Goal: Task Accomplishment & Management: Use online tool/utility

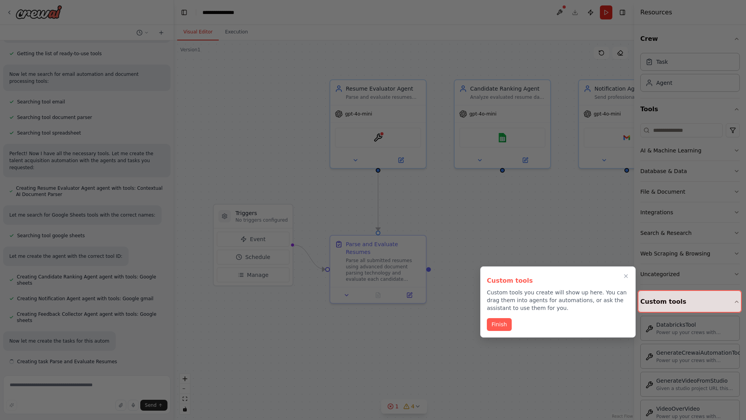
scroll to position [221, 0]
click at [626, 276] on icon "Close walkthrough" at bounding box center [625, 275] width 3 height 3
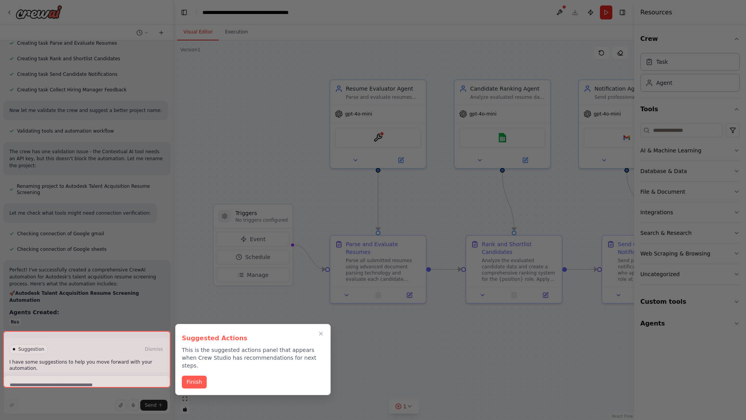
scroll to position [568, 0]
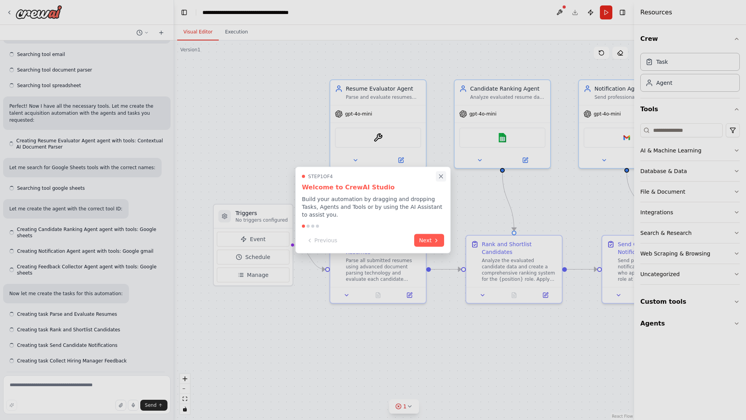
click at [441, 176] on icon "Close walkthrough" at bounding box center [440, 175] width 3 height 3
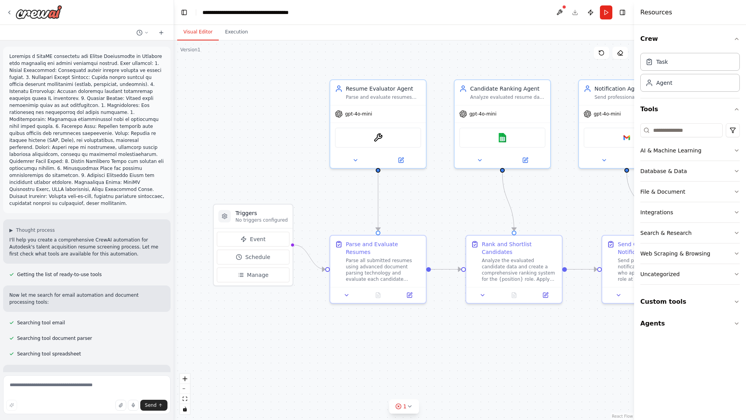
click at [11, 54] on p at bounding box center [86, 130] width 155 height 154
click at [229, 85] on div ".deletable-edge-delete-btn { width: 20px; height: 20px; border: 0px solid #ffff…" at bounding box center [404, 229] width 460 height 379
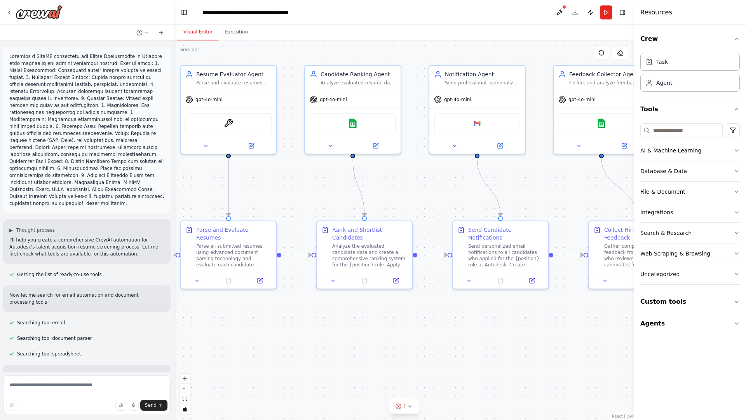
drag, startPoint x: 387, startPoint y: 317, endPoint x: 224, endPoint y: 302, distance: 163.9
click at [224, 302] on div ".deletable-edge-delete-btn { width: 20px; height: 20px; border: 0px solid #ffff…" at bounding box center [404, 229] width 460 height 379
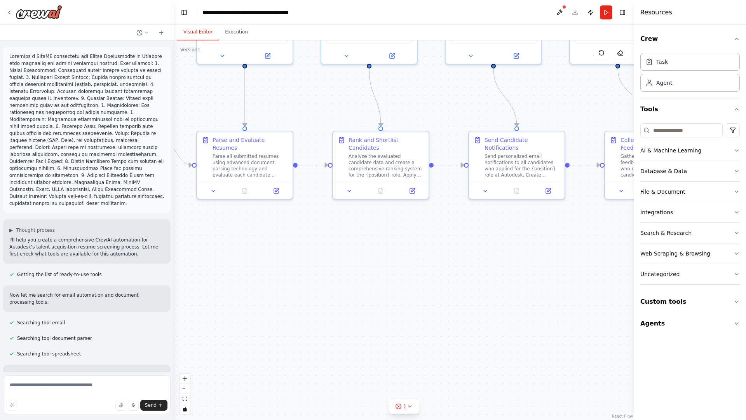
drag, startPoint x: 224, startPoint y: 302, endPoint x: 256, endPoint y: 207, distance: 100.1
click at [256, 207] on div ".deletable-edge-delete-btn { width: 20px; height: 20px; border: 0px solid #ffff…" at bounding box center [404, 229] width 460 height 379
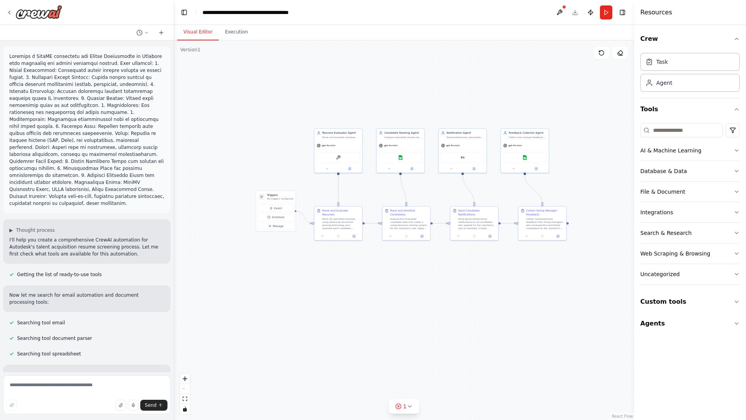
drag, startPoint x: 375, startPoint y: 98, endPoint x: 348, endPoint y: 103, distance: 28.0
click at [348, 103] on div ".deletable-edge-delete-btn { width: 20px; height: 20px; border: 0px solid #ffff…" at bounding box center [404, 229] width 460 height 379
